Goal: Transaction & Acquisition: Book appointment/travel/reservation

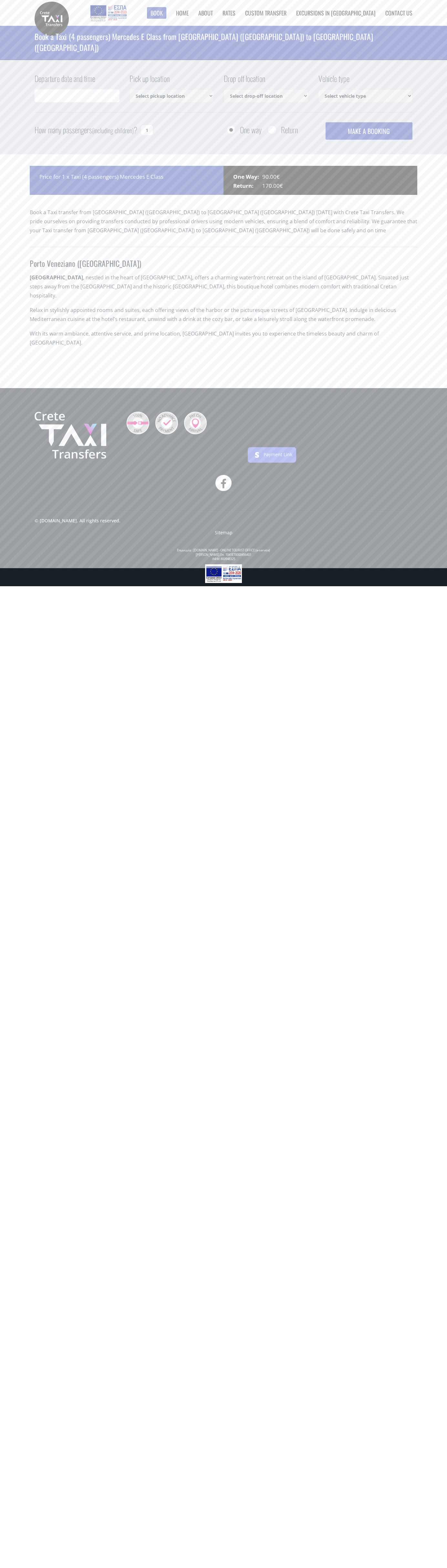
click at [399, 13] on link "Contact us" at bounding box center [398, 13] width 27 height 9
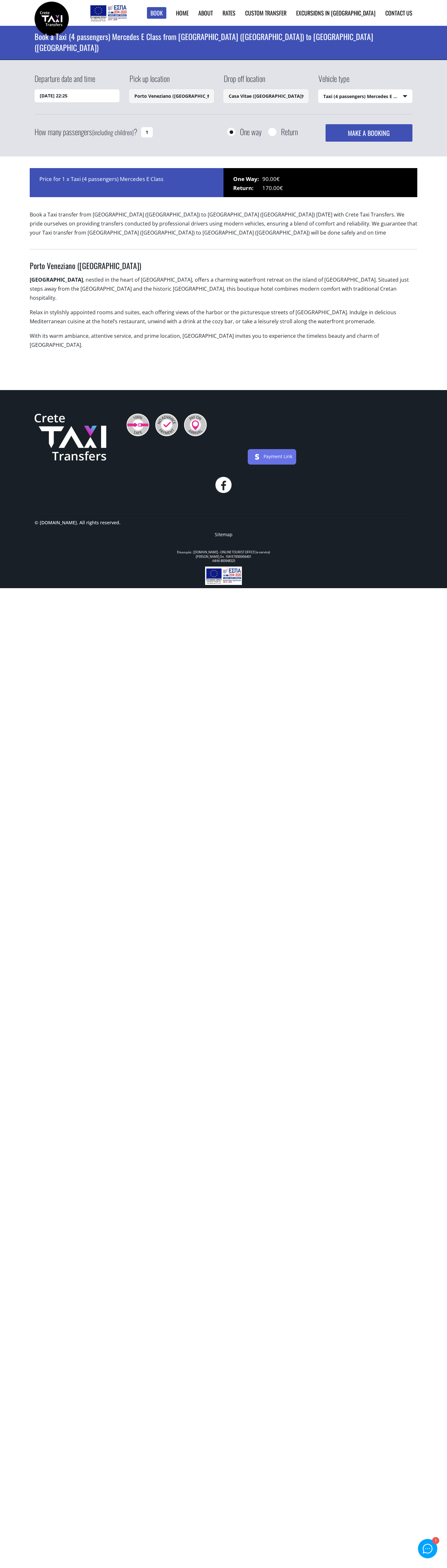
select select "540"
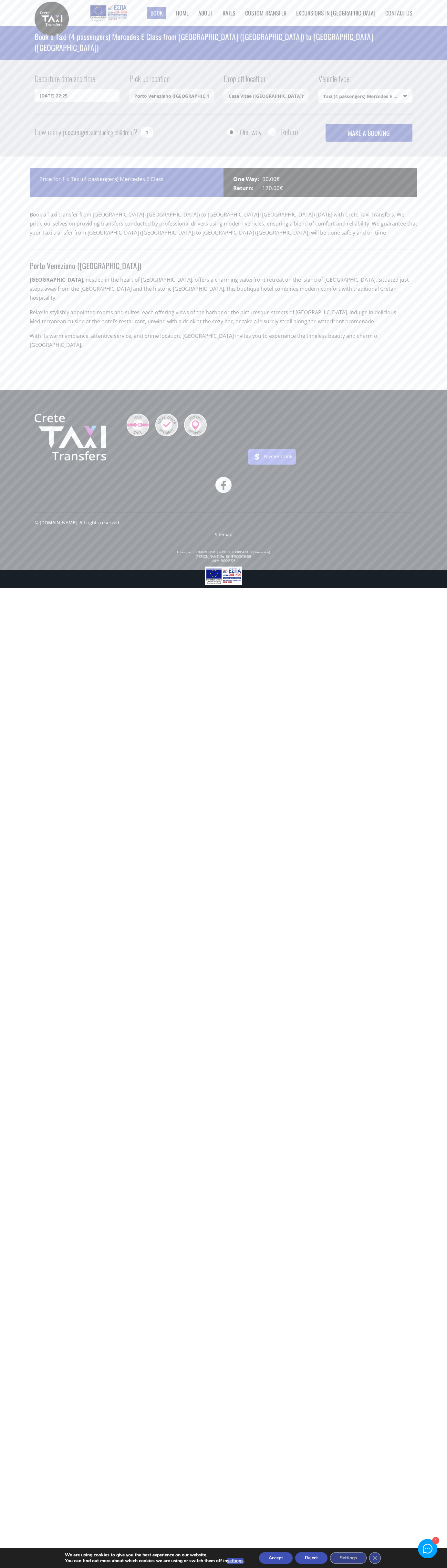
click at [312, 1558] on button "Reject" at bounding box center [311, 1558] width 32 height 12
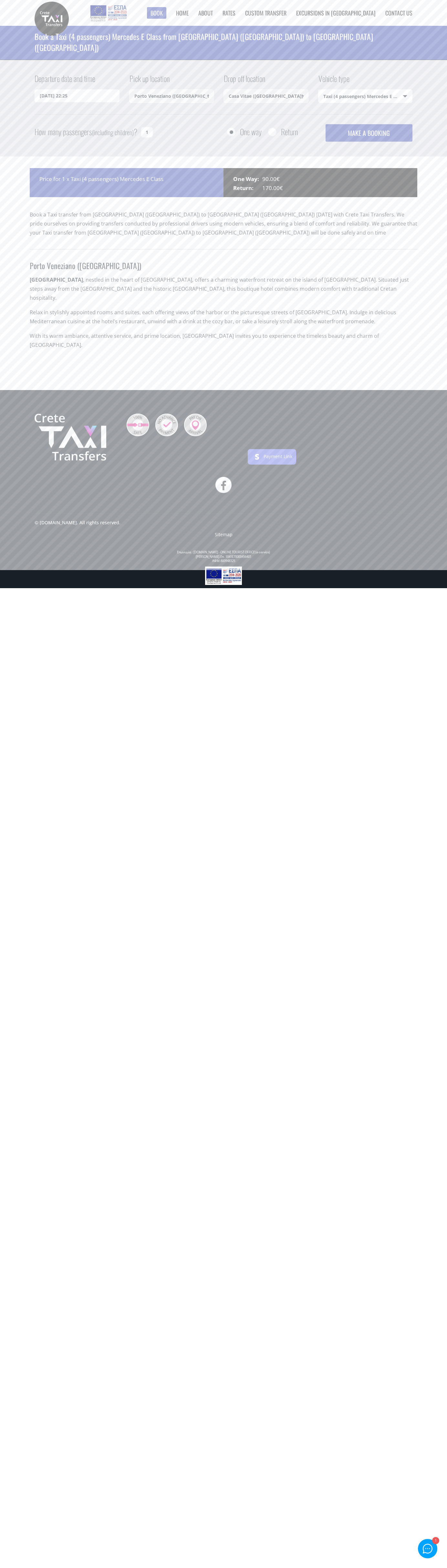
click at [213, 16] on link "About" at bounding box center [205, 13] width 15 height 9
click at [432, 588] on html "Book ► Taxi ► from Chania Airport ► to Heraklion City to Heraklion Port to Reth…" at bounding box center [224, 294] width 447 height 588
click at [334, 588] on html "Book ► Taxi ► from Chania Airport ► to Heraklion City to Heraklion Port to Reth…" at bounding box center [224, 294] width 447 height 588
click at [29, 588] on html "Book ► Taxi ► from Chania Airport ► to Heraklion City to Heraklion Port to Reth…" at bounding box center [224, 294] width 447 height 588
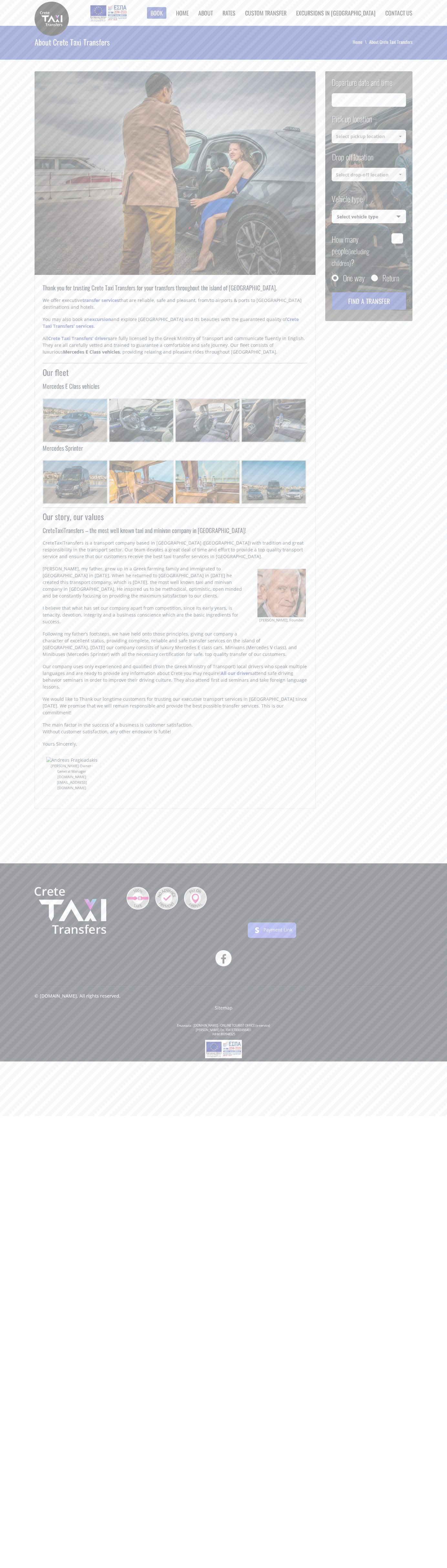
type input "29/08/2025 20:26"
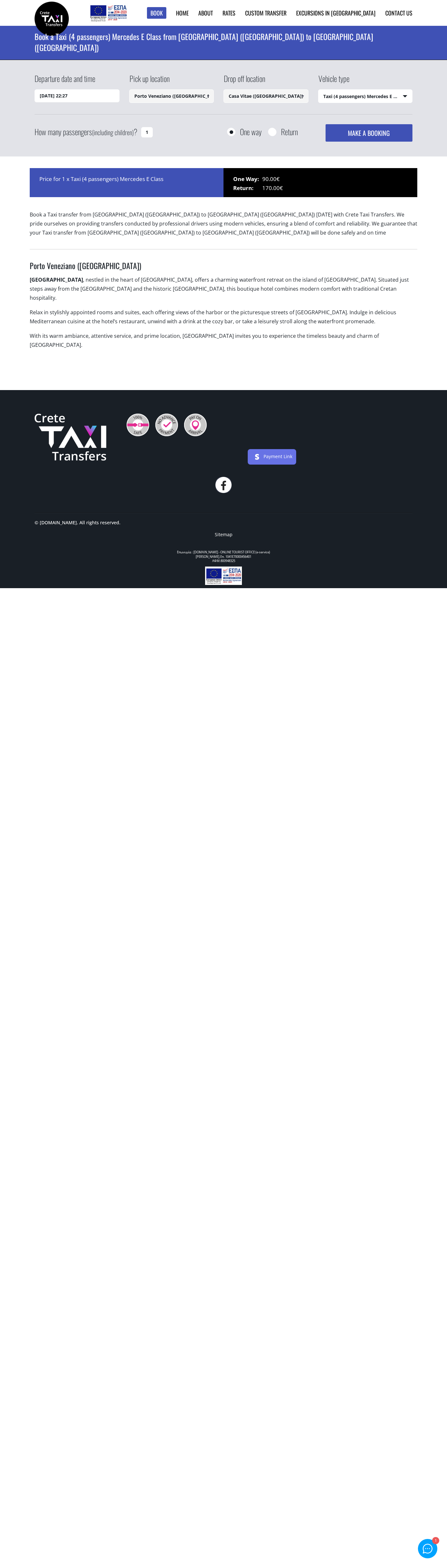
select select "540"
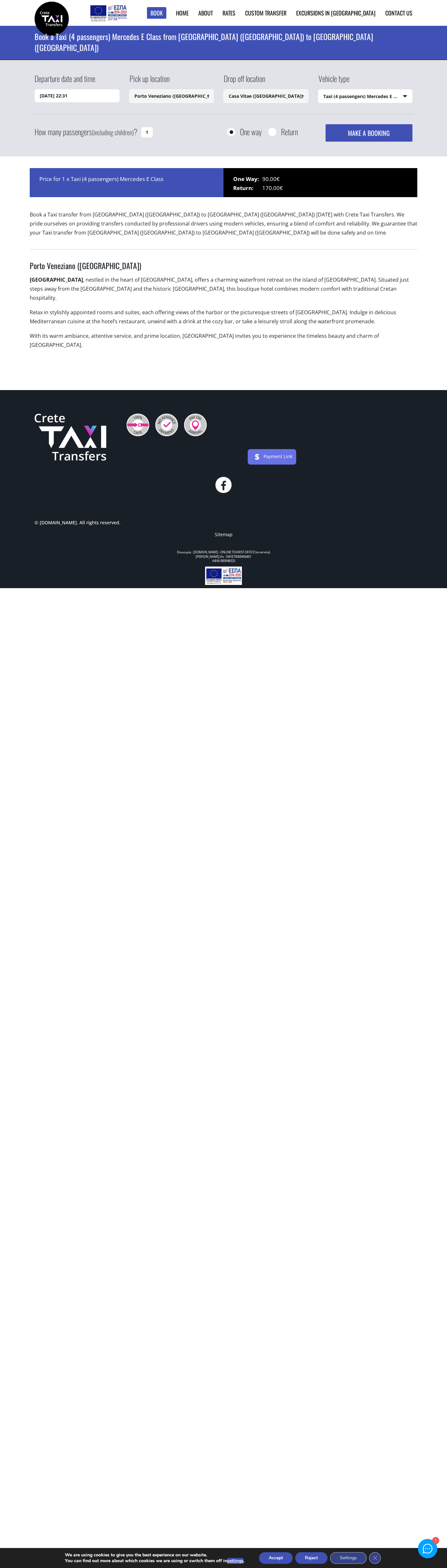
select select "540"
